Goal: Check status

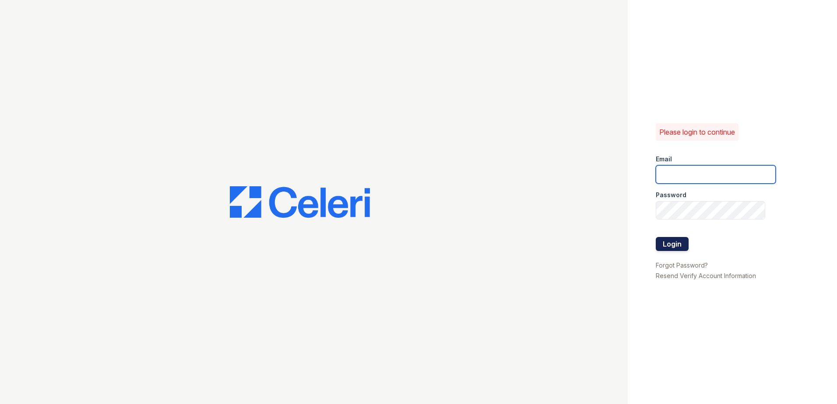
type input "[EMAIL_ADDRESS][DOMAIN_NAME]"
click at [673, 243] on button "Login" at bounding box center [672, 244] width 33 height 14
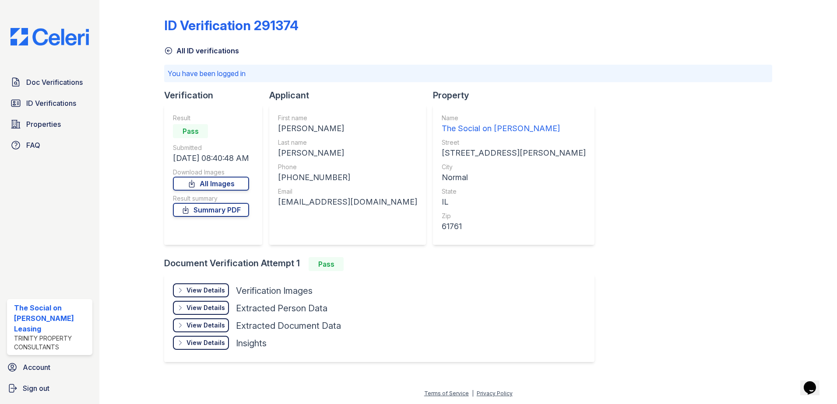
click at [199, 285] on div "View Details Details" at bounding box center [201, 291] width 56 height 14
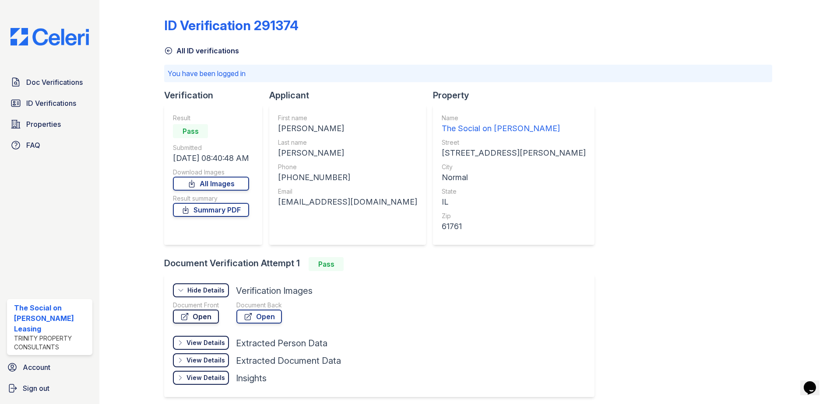
click at [198, 321] on link "Open" at bounding box center [196, 317] width 46 height 14
